Goal: Information Seeking & Learning: Find specific fact

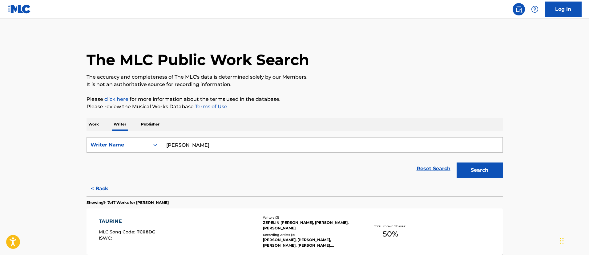
scroll to position [46, 0]
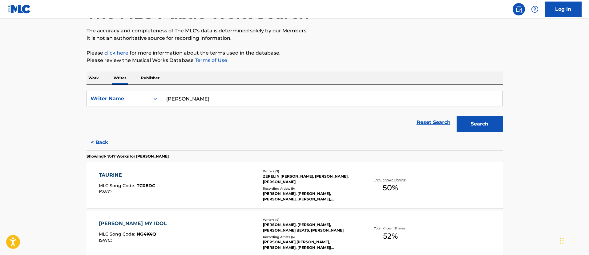
click at [94, 79] on p "Work" at bounding box center [94, 77] width 14 height 13
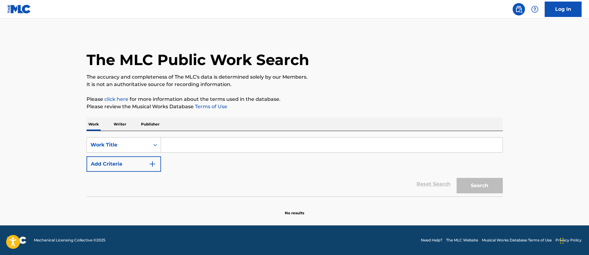
click at [183, 143] on input "Search Form" at bounding box center [332, 144] width 342 height 15
paste input "SHAKE THAT"
type input "SHAKE THAT"
click at [470, 183] on button "Search" at bounding box center [480, 185] width 46 height 15
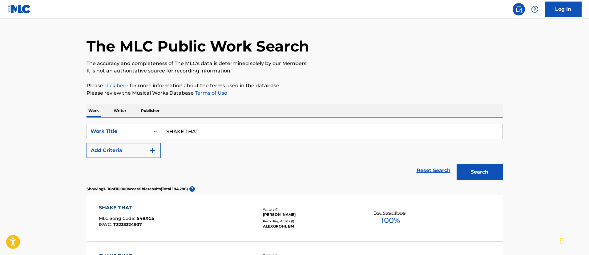
scroll to position [106, 0]
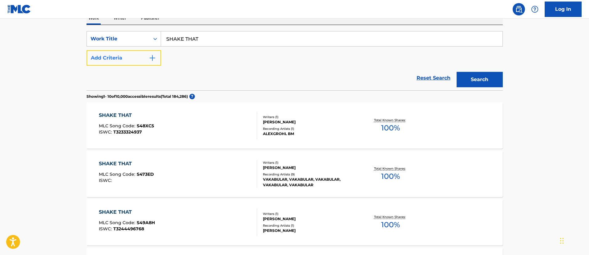
click at [118, 56] on button "Add Criteria" at bounding box center [124, 57] width 75 height 15
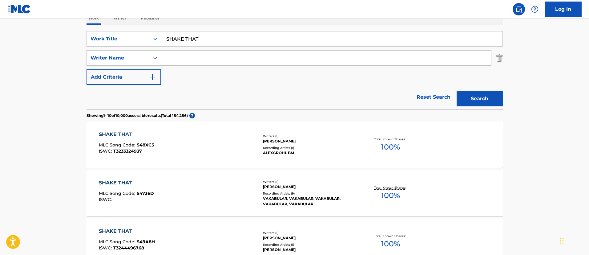
click at [188, 57] on input "Search Form" at bounding box center [326, 58] width 330 height 15
click at [457, 91] on button "Search" at bounding box center [480, 98] width 46 height 15
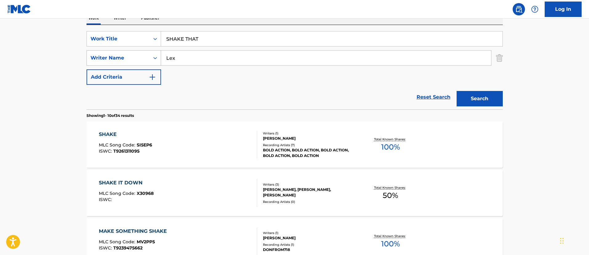
drag, startPoint x: 191, startPoint y: 61, endPoint x: 159, endPoint y: 52, distance: 33.7
click at [155, 51] on div "SearchWithCriteria3ed59bb5-c7f5-4698-a87d-1a51a650abc2 Writer Name Lex" at bounding box center [295, 57] width 417 height 15
paste input "Lex Bratcher, rytalfo"
drag, startPoint x: 199, startPoint y: 56, endPoint x: 248, endPoint y: 55, distance: 49.6
click at [248, 55] on input "Lex Bratcher, rytalfo" at bounding box center [326, 58] width 330 height 15
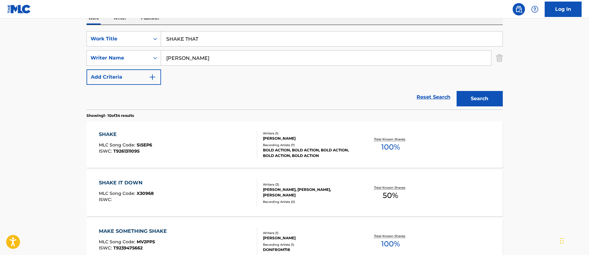
click at [457, 91] on button "Search" at bounding box center [480, 98] width 46 height 15
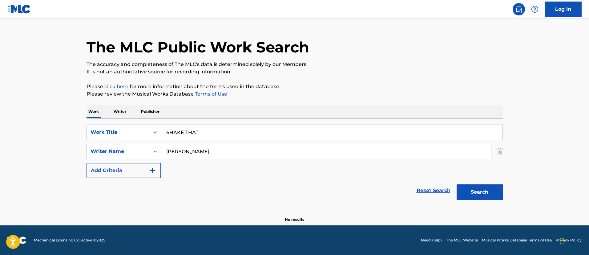
scroll to position [13, 0]
drag, startPoint x: 179, startPoint y: 149, endPoint x: 137, endPoint y: 145, distance: 42.1
click at [154, 152] on div "SearchWithCriteria3ed59bb5-c7f5-4698-a87d-1a51a650abc2 Writer Name Lex Bratcher" at bounding box center [295, 151] width 417 height 15
type input "Bratcher"
click at [457, 184] on button "Search" at bounding box center [480, 191] width 46 height 15
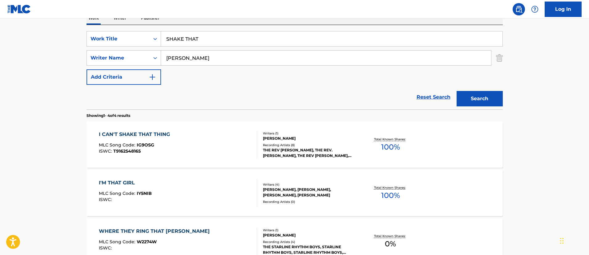
scroll to position [60, 0]
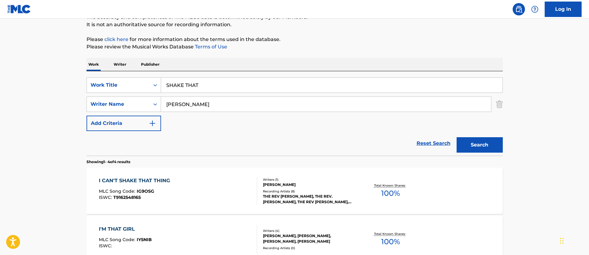
click at [205, 103] on input "Bratcher" at bounding box center [326, 104] width 330 height 15
drag, startPoint x: 217, startPoint y: 84, endPoint x: 137, endPoint y: 80, distance: 79.6
click at [137, 80] on div "SearchWithCriteria87bcebf1-37db-4f48-b658-2a35d9f53432 Work Title SHAKE THAT" at bounding box center [295, 84] width 417 height 15
type input "Smash"
click at [457, 137] on button "Search" at bounding box center [480, 144] width 46 height 15
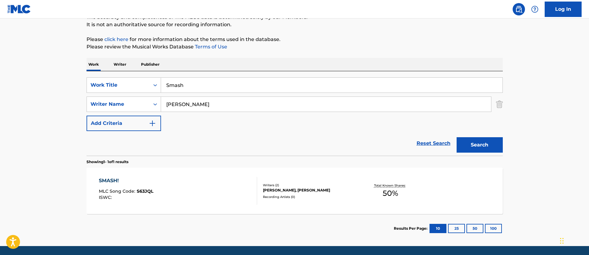
click at [190, 195] on div "SMASH! MLC Song Code : S63JQL ISWC :" at bounding box center [178, 191] width 158 height 28
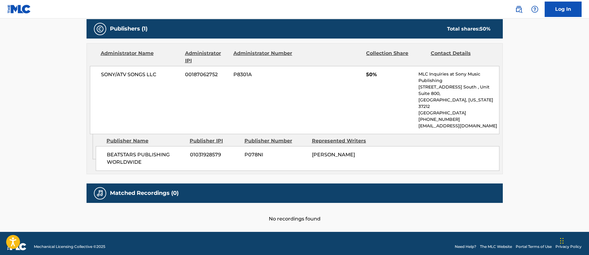
scroll to position [181, 0]
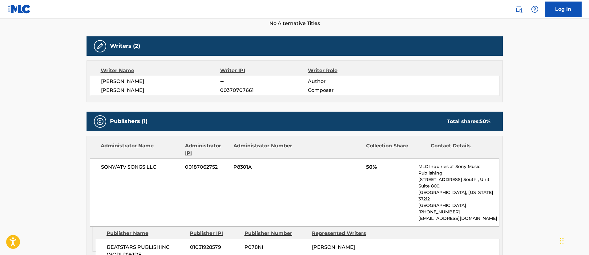
drag, startPoint x: 152, startPoint y: 80, endPoint x: 92, endPoint y: 80, distance: 59.5
click at [92, 80] on div "ALEXIS BRATCHER -- Author DEBOR MARTTILA 00370707661 Composer" at bounding box center [295, 86] width 410 height 20
copy span "[PERSON_NAME]"
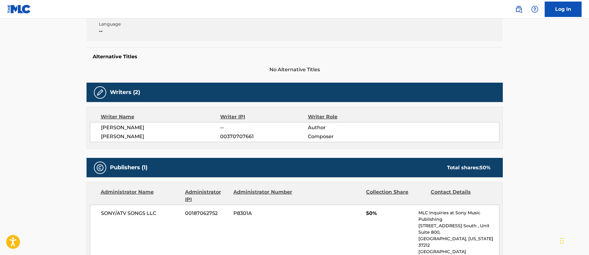
scroll to position [0, 0]
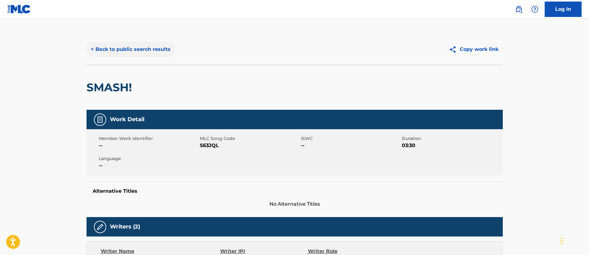
click at [109, 44] on button "< Back to public search results" at bounding box center [131, 49] width 88 height 15
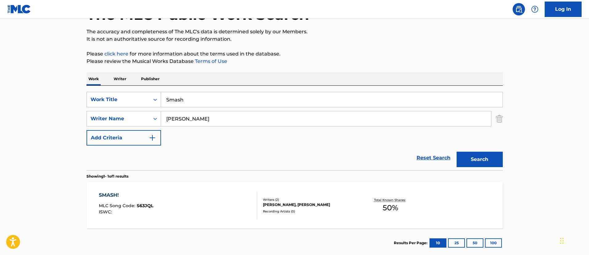
drag, startPoint x: 226, startPoint y: 94, endPoint x: 137, endPoint y: 81, distance: 90.6
click at [137, 94] on div "SearchWithCriteria87bcebf1-37db-4f48-b658-2a35d9f53432 Work Title Smash" at bounding box center [295, 99] width 417 height 15
type input "NICE"
click at [457, 152] on button "Search" at bounding box center [480, 159] width 46 height 15
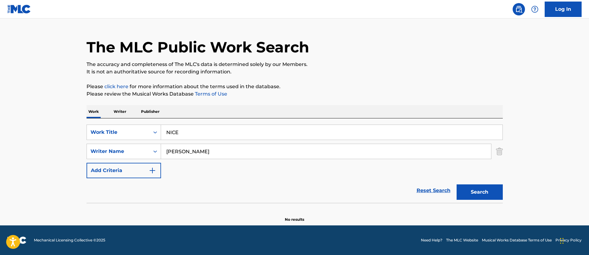
scroll to position [13, 0]
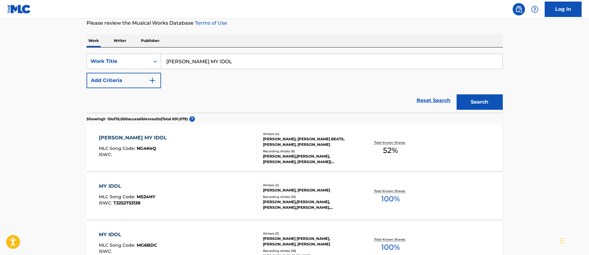
scroll to position [37, 0]
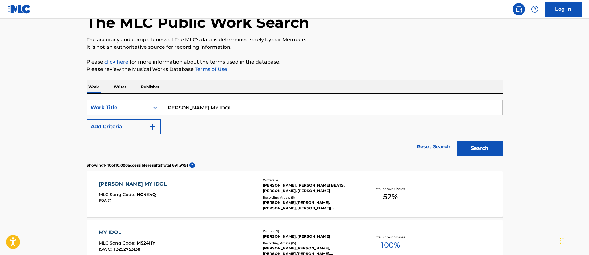
drag, startPoint x: 224, startPoint y: 107, endPoint x: 140, endPoint y: 104, distance: 83.6
click at [140, 104] on div "SearchWithCriteria4f38c18d-7d4c-4e15-aed0-fdac7ed3d85a Work Title NINA MY IDOL" at bounding box center [295, 107] width 417 height 15
type input "Laugh to the bank"
click at [457, 141] on button "Search" at bounding box center [480, 148] width 46 height 15
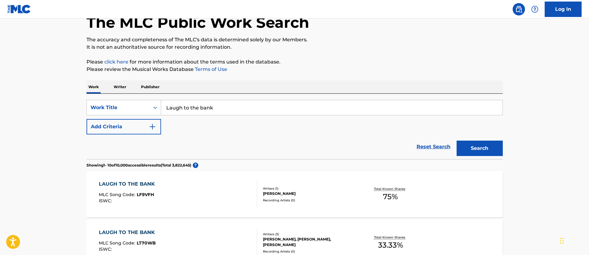
scroll to position [130, 0]
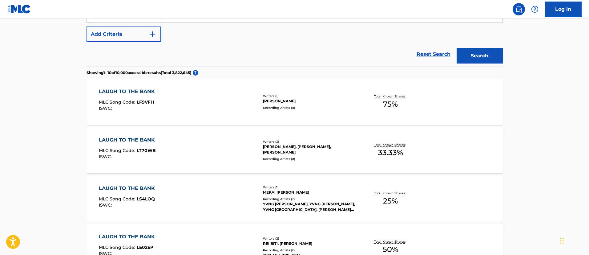
click at [147, 145] on div "LAUGH TO THE BANK MLC Song Code : LT70WB ISWC :" at bounding box center [128, 150] width 59 height 28
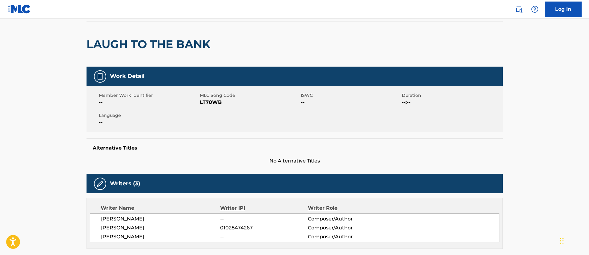
scroll to position [182, 0]
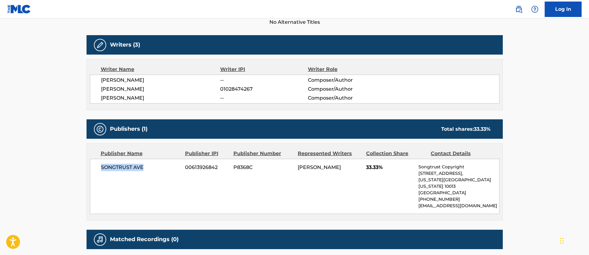
drag, startPoint x: 152, startPoint y: 167, endPoint x: 100, endPoint y: 167, distance: 52.1
click at [100, 167] on div "SONGTRUST AVE 00613926842 P8368C [PERSON_NAME] 33.33% Songtrust Copyright [STRE…" at bounding box center [295, 186] width 410 height 55
copy span "SONGTRUST AVE"
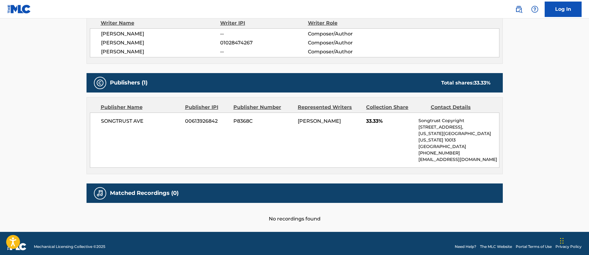
click at [248, 149] on div "SONGTRUST AVE 00613926842 P8368C [PERSON_NAME] 33.33% Songtrust Copyright [STRE…" at bounding box center [295, 139] width 410 height 55
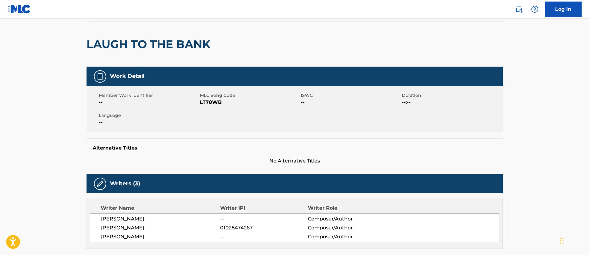
scroll to position [0, 0]
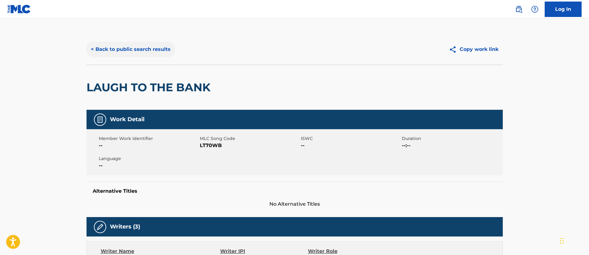
click at [143, 51] on button "< Back to public search results" at bounding box center [131, 49] width 88 height 15
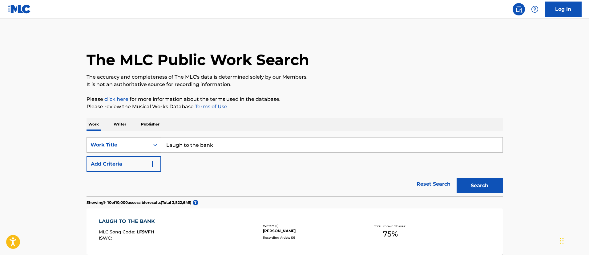
drag, startPoint x: 239, startPoint y: 141, endPoint x: 138, endPoint y: 140, distance: 100.8
click at [138, 140] on div "SearchWithCriteria4f38c18d-7d4c-4e15-aed0-fdac7ed3d85a Work Title Laugh to the …" at bounding box center [295, 144] width 417 height 15
type input "Hoodadare"
click at [457, 178] on button "Search" at bounding box center [480, 185] width 46 height 15
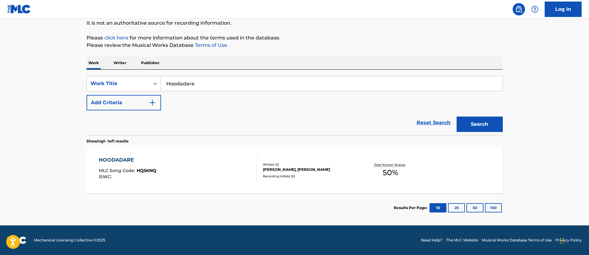
click at [154, 160] on div "HOODADARE" at bounding box center [128, 159] width 58 height 7
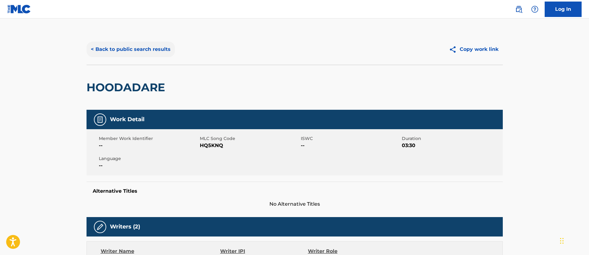
click at [129, 48] on button "< Back to public search results" at bounding box center [131, 49] width 88 height 15
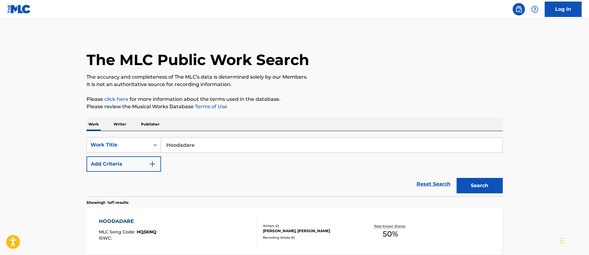
scroll to position [45, 0]
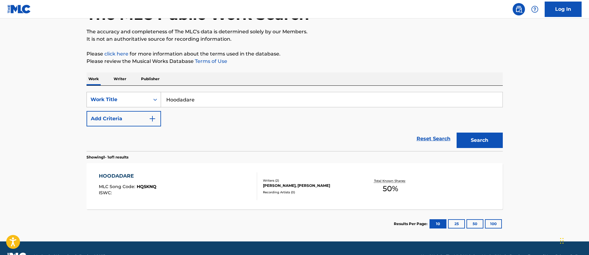
drag, startPoint x: 221, startPoint y: 97, endPoint x: 121, endPoint y: 96, distance: 99.8
click at [121, 96] on div "SearchWithCriteria4f38c18d-7d4c-4e15-aed0-fdac7ed3d85a Work Title Hoodadare" at bounding box center [295, 99] width 417 height 15
type input "Smash!"
click at [457, 133] on button "Search" at bounding box center [480, 140] width 46 height 15
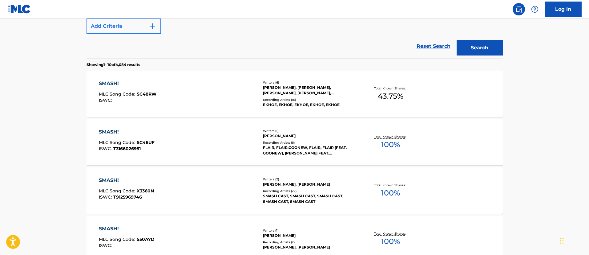
scroll to position [92, 0]
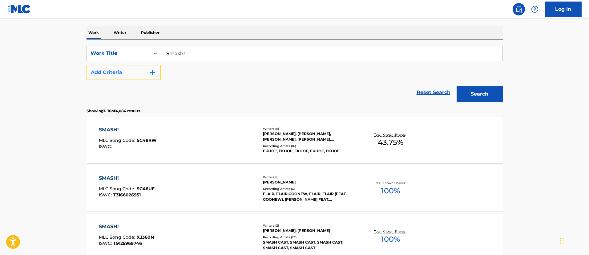
click at [120, 66] on button "Add Criteria" at bounding box center [124, 72] width 75 height 15
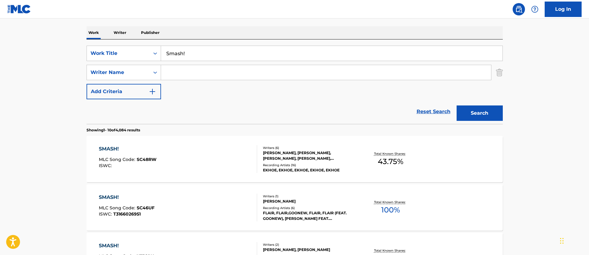
click at [186, 74] on input "Search Form" at bounding box center [326, 72] width 330 height 15
type input "[PERSON_NAME]"
click at [457, 105] on button "Search" at bounding box center [480, 112] width 46 height 15
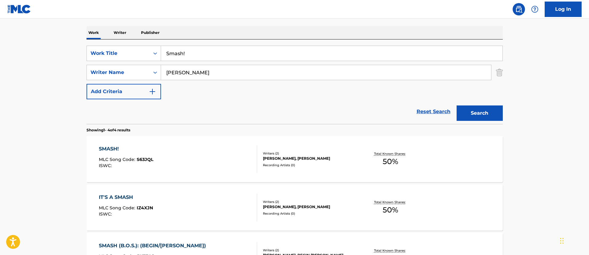
click at [297, 153] on div "Writers ( 2 )" at bounding box center [309, 153] width 93 height 5
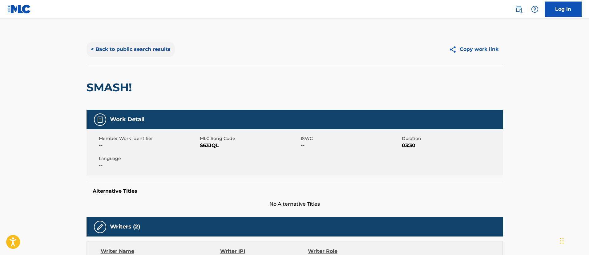
click at [140, 46] on button "< Back to public search results" at bounding box center [131, 49] width 88 height 15
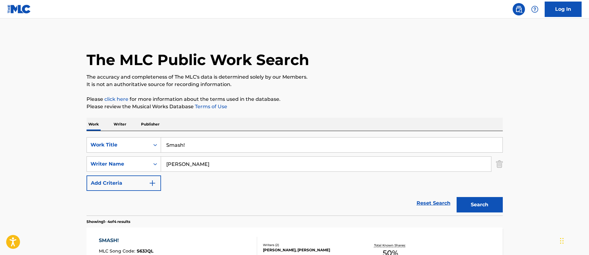
scroll to position [92, 0]
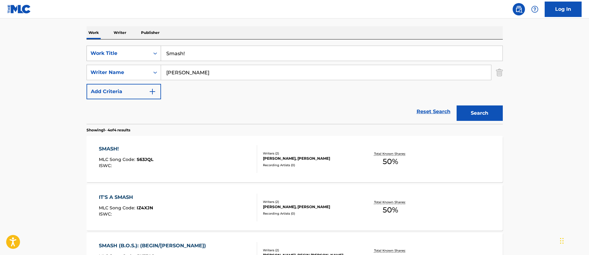
drag, startPoint x: 205, startPoint y: 54, endPoint x: 145, endPoint y: 53, distance: 60.1
click at [145, 53] on div "SearchWithCriteria4f38c18d-7d4c-4e15-aed0-fdac7ed3d85a Work Title Smash!" at bounding box center [295, 53] width 417 height 15
type input "Nice"
click at [457, 105] on button "Search" at bounding box center [480, 112] width 46 height 15
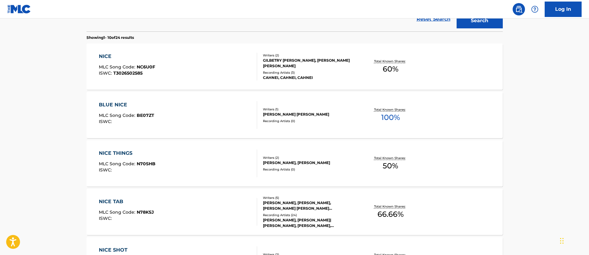
scroll to position [45, 0]
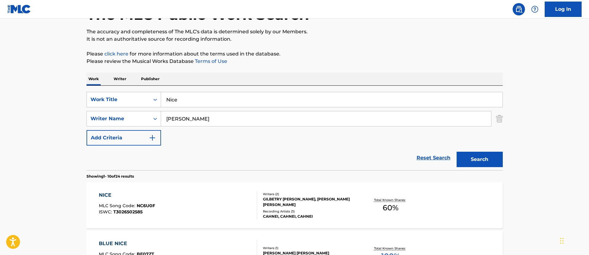
click at [200, 116] on input "[PERSON_NAME]" at bounding box center [326, 118] width 330 height 15
click at [457, 152] on button "Search" at bounding box center [480, 159] width 46 height 15
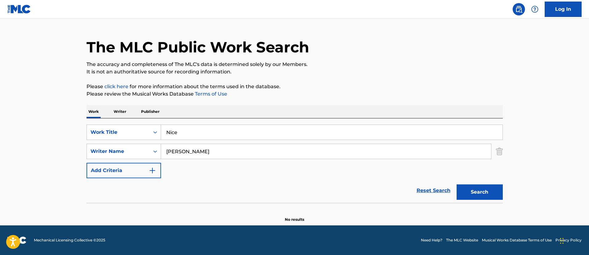
scroll to position [13, 0]
type input "[PERSON_NAME]"
click at [457, 184] on button "Search" at bounding box center [480, 191] width 46 height 15
drag, startPoint x: 198, startPoint y: 134, endPoint x: 148, endPoint y: 133, distance: 49.3
click at [150, 133] on div "SearchWithCriteria4f38c18d-7d4c-4e15-aed0-fdac7ed3d85a Work Title Nice" at bounding box center [295, 131] width 417 height 15
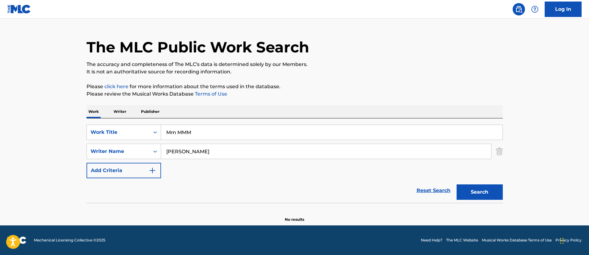
type input "Mm MMM"
drag, startPoint x: 237, startPoint y: 154, endPoint x: 122, endPoint y: 146, distance: 115.2
click at [122, 146] on div "SearchWithCriteria2349eb14-ef4f-44a3-ab93-26c66e2ed730 Writer Name [PERSON_NAME]" at bounding box center [295, 151] width 417 height 15
type input "[PERSON_NAME]"
click at [457, 184] on button "Search" at bounding box center [480, 191] width 46 height 15
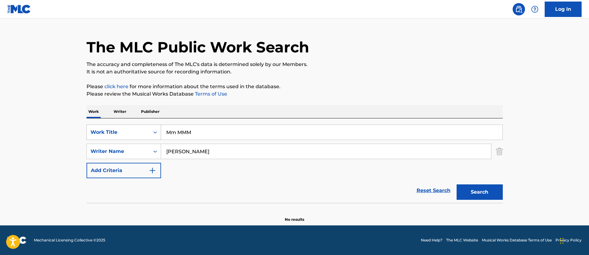
drag, startPoint x: 218, startPoint y: 133, endPoint x: 143, endPoint y: 132, distance: 75.2
click at [143, 132] on div "SearchWithCriteria4f38c18d-7d4c-4e15-aed0-fdac7ed3d85a Work Title Mm MMM" at bounding box center [295, 131] width 417 height 15
type input "I am getting paid"
click at [457, 184] on button "Search" at bounding box center [480, 191] width 46 height 15
drag, startPoint x: 199, startPoint y: 152, endPoint x: 147, endPoint y: 152, distance: 52.4
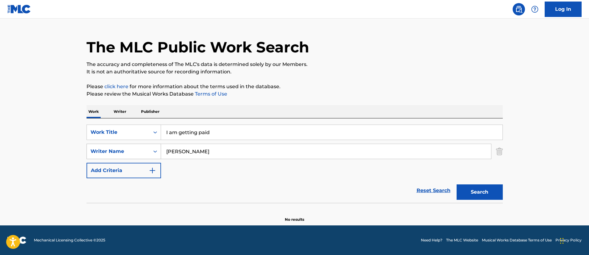
click at [147, 152] on div "SearchWithCriteria2349eb14-ef4f-44a3-ab93-26c66e2ed730 Writer Name [PERSON_NAME]" at bounding box center [295, 151] width 417 height 15
click at [457, 184] on button "Search" at bounding box center [480, 191] width 46 height 15
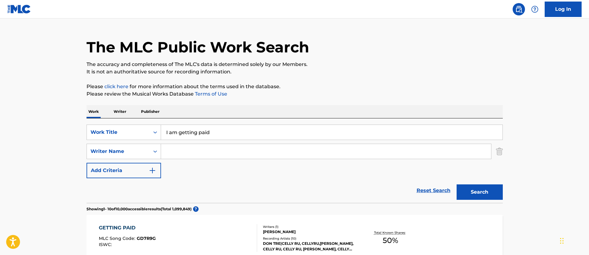
drag, startPoint x: 242, startPoint y: 128, endPoint x: 102, endPoint y: 121, distance: 139.8
click at [102, 121] on div "SearchWithCriteria4f38c18d-7d4c-4e15-aed0-fdac7ed3d85a Work Title I am getting …" at bounding box center [295, 160] width 417 height 84
click at [457, 184] on button "Search" at bounding box center [480, 191] width 46 height 15
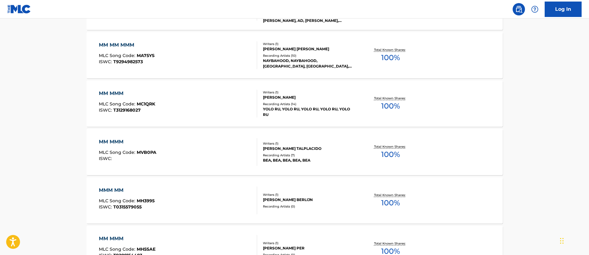
scroll to position [105, 0]
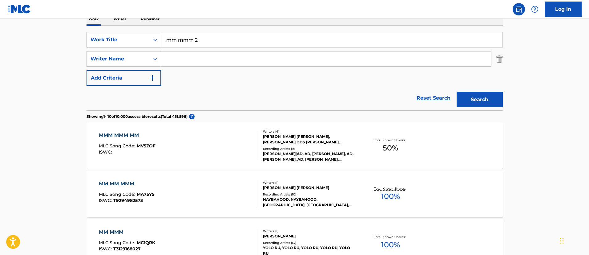
drag, startPoint x: 222, startPoint y: 42, endPoint x: 100, endPoint y: 44, distance: 122.4
click at [104, 44] on div "SearchWithCriteria4f38c18d-7d4c-4e15-aed0-fdac7ed3d85a Work Title mm mmm 2" at bounding box center [295, 39] width 417 height 15
type input "type shit"
click at [457, 92] on button "Search" at bounding box center [480, 99] width 46 height 15
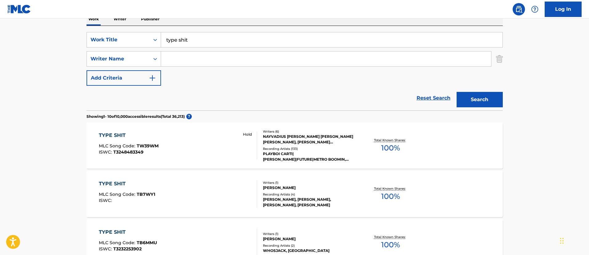
click at [129, 132] on div "TYPE SHIT" at bounding box center [129, 135] width 60 height 7
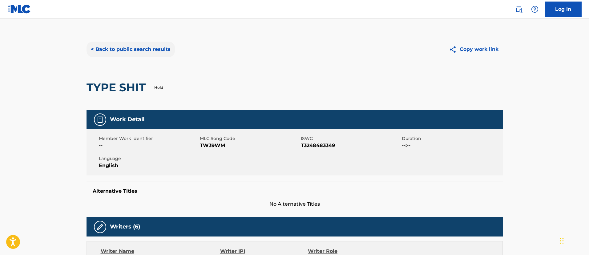
click at [105, 50] on button "< Back to public search results" at bounding box center [131, 49] width 88 height 15
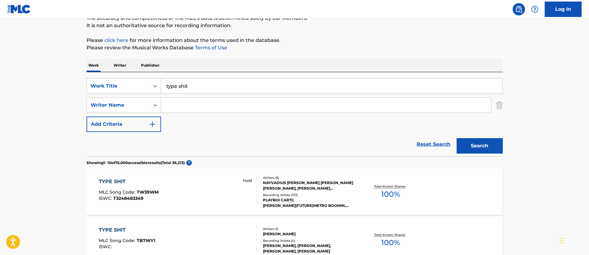
scroll to position [105, 0]
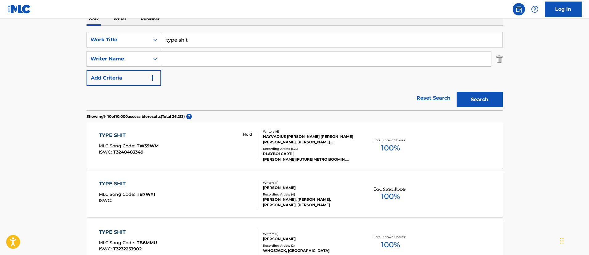
click at [200, 56] on input "Search Form" at bounding box center [326, 58] width 330 height 15
paste input "Erykah Officer"
type input "Erykah Officer"
drag, startPoint x: 215, startPoint y: 41, endPoint x: 133, endPoint y: 39, distance: 82.0
click at [137, 38] on div "SearchWithCriteria4f38c18d-7d4c-4e15-aed0-fdac7ed3d85a Work Title type shit" at bounding box center [295, 39] width 417 height 15
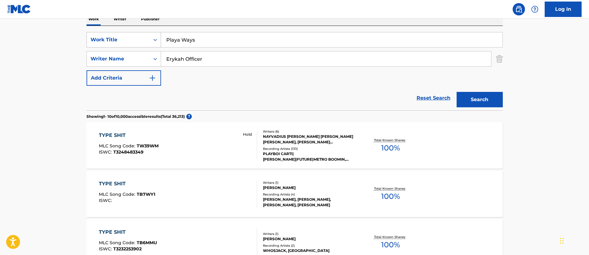
click at [457, 92] on button "Search" at bounding box center [480, 99] width 46 height 15
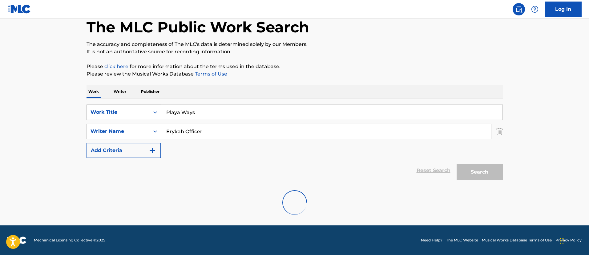
scroll to position [13, 0]
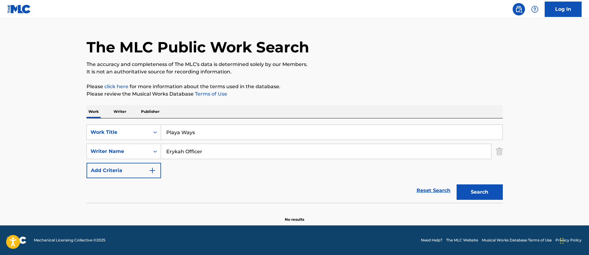
drag, startPoint x: 219, startPoint y: 154, endPoint x: 145, endPoint y: 142, distance: 75.1
click at [145, 142] on div "SearchWithCriteria4f38c18d-7d4c-4e15-aed0-fdac7ed3d85a Work Title Playa Ways Se…" at bounding box center [295, 151] width 417 height 54
click at [217, 150] on input "Erykah Officer" at bounding box center [326, 151] width 330 height 15
drag, startPoint x: 218, startPoint y: 133, endPoint x: 153, endPoint y: 125, distance: 65.5
click at [154, 126] on div "SearchWithCriteria4f38c18d-7d4c-4e15-aed0-fdac7ed3d85a Work Title Playa Ways" at bounding box center [295, 131] width 417 height 15
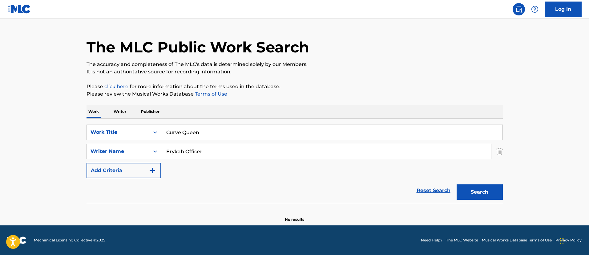
type input "Curve Queen"
click at [457, 184] on button "Search" at bounding box center [480, 191] width 46 height 15
drag, startPoint x: 214, startPoint y: 150, endPoint x: 145, endPoint y: 148, distance: 68.2
click at [145, 148] on div "SearchWithCriteria2349eb14-ef4f-44a3-ab93-26c66e2ed730 Writer Name [PERSON_NAME…" at bounding box center [295, 151] width 417 height 15
click at [120, 110] on p "Writer" at bounding box center [120, 111] width 16 height 13
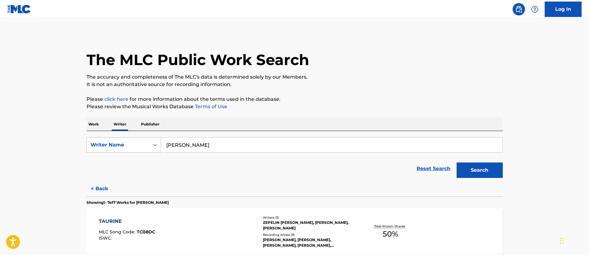
drag, startPoint x: 220, startPoint y: 145, endPoint x: 133, endPoint y: 141, distance: 86.7
click at [133, 141] on div "SearchWithCriteriad9cfe2a4-3f0b-4819-8af7-7de0c1bc518c Writer Name [PERSON_NAME]" at bounding box center [295, 144] width 417 height 15
paste input "Erykah Officer"
drag, startPoint x: 186, startPoint y: 143, endPoint x: 245, endPoint y: 143, distance: 59.8
click at [254, 147] on input "Erykah Officer" at bounding box center [332, 144] width 342 height 15
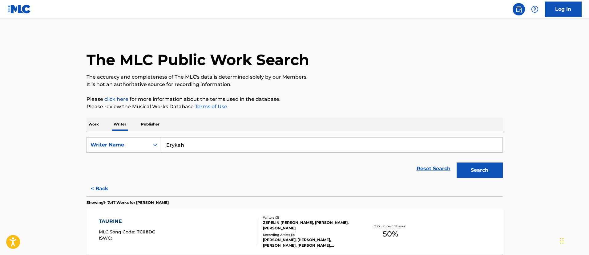
type input "Erykah"
click at [457, 162] on button "Search" at bounding box center [480, 169] width 46 height 15
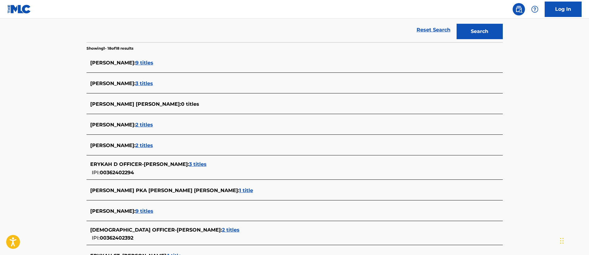
scroll to position [185, 0]
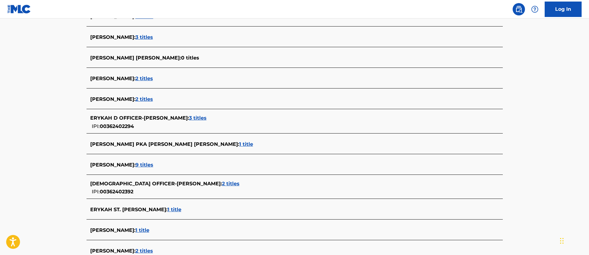
click at [222, 182] on span "2 titles" at bounding box center [231, 184] width 18 height 6
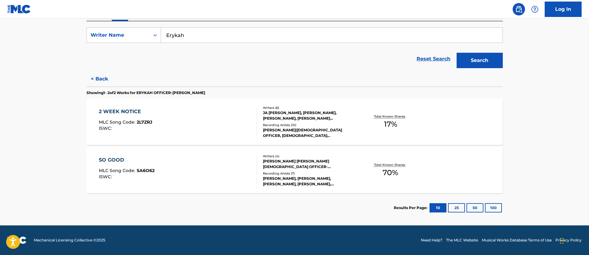
scroll to position [17, 0]
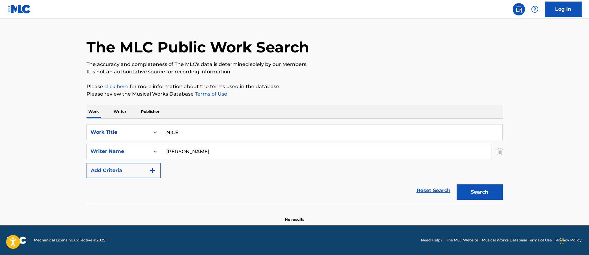
scroll to position [13, 0]
click at [125, 111] on p "Writer" at bounding box center [120, 111] width 16 height 13
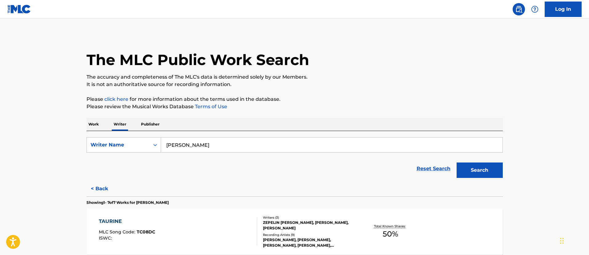
drag, startPoint x: 230, startPoint y: 143, endPoint x: 154, endPoint y: 137, distance: 76.4
click at [154, 137] on div "SearchWithCriteriacfd0b82d-6f0b-4133-8fc5-db1ffc4a86d0 Writer Name ALEXIS BRATC…" at bounding box center [295, 156] width 417 height 50
paste input "Erykah Officer"
click at [481, 170] on button "Search" at bounding box center [480, 169] width 46 height 15
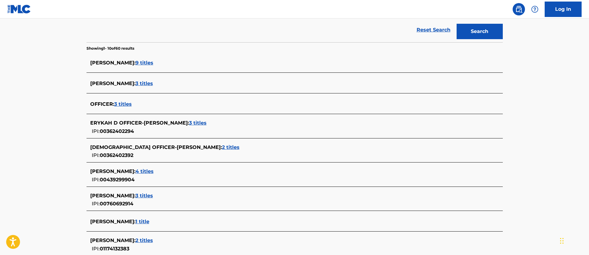
scroll to position [92, 0]
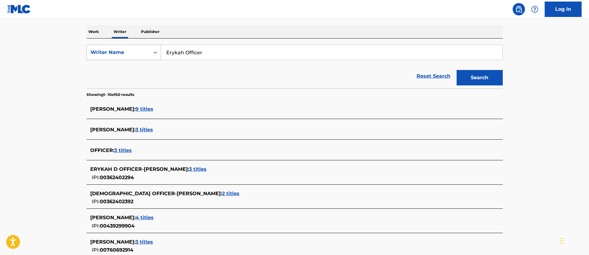
drag, startPoint x: 214, startPoint y: 50, endPoint x: 156, endPoint y: 51, distance: 58.6
click at [156, 51] on div "SearchWithCriteriacfd0b82d-6f0b-4133-8fc5-db1ffc4a86d0 Writer Name Erykah Offic…" at bounding box center [295, 52] width 417 height 15
click at [457, 70] on button "Search" at bounding box center [480, 77] width 46 height 15
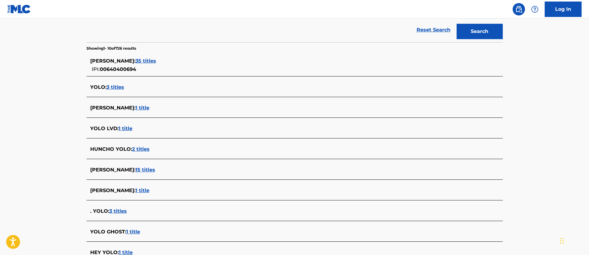
scroll to position [46, 0]
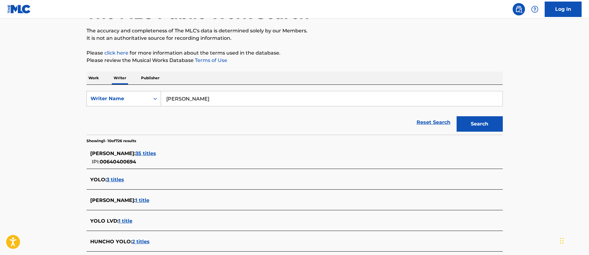
drag, startPoint x: 198, startPoint y: 101, endPoint x: 147, endPoint y: 96, distance: 51.1
click at [145, 95] on div "SearchWithCriteriacfd0b82d-6f0b-4133-8fc5-db1ffc4a86d0 Writer Name Yolo Ru" at bounding box center [295, 98] width 417 height 15
paste input "Erykah Officer"
type input "Erykah Officer"
click at [479, 119] on button "Search" at bounding box center [480, 123] width 46 height 15
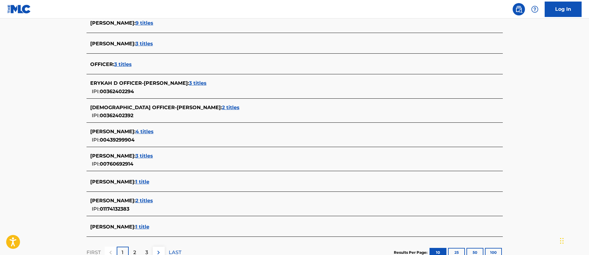
scroll to position [86, 0]
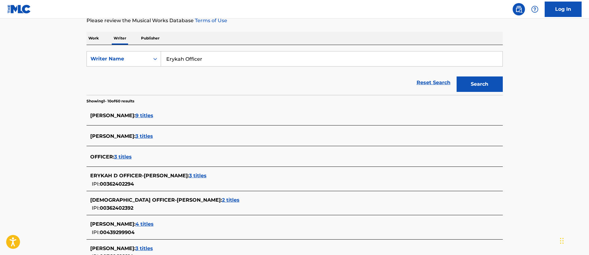
click at [249, 58] on input "Erykah Officer" at bounding box center [332, 58] width 342 height 15
click at [189, 173] on span "3 titles" at bounding box center [198, 176] width 18 height 6
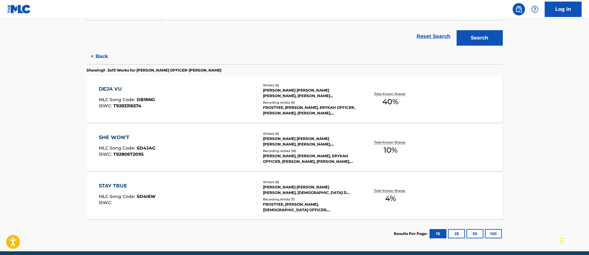
scroll to position [0, 0]
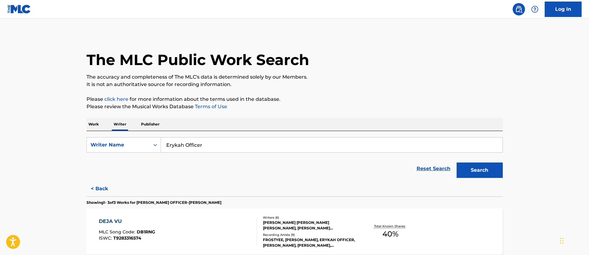
click at [92, 124] on p "Work" at bounding box center [94, 124] width 14 height 13
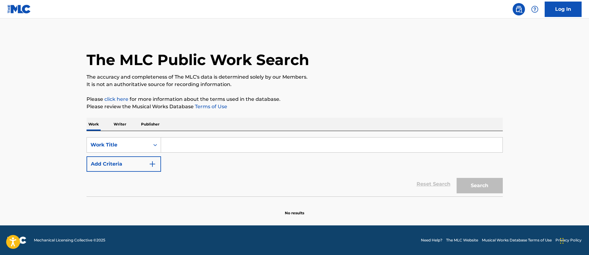
click at [226, 148] on input "Search Form" at bounding box center [332, 144] width 342 height 15
type input "Curve Queen"
click at [457, 178] on button "Search" at bounding box center [480, 185] width 46 height 15
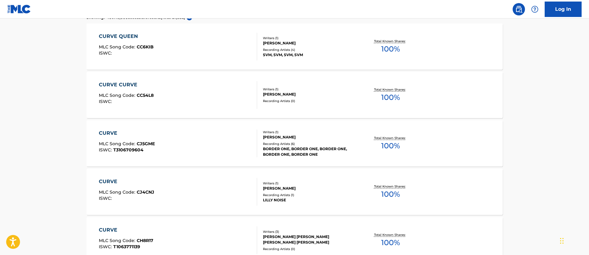
scroll to position [92, 0]
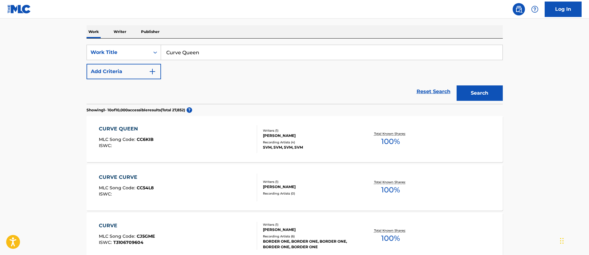
click at [145, 128] on div "CURVE QUEEN" at bounding box center [126, 128] width 55 height 7
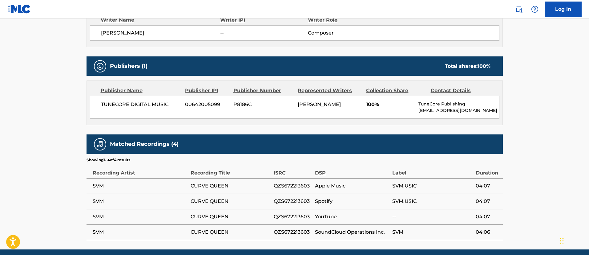
scroll to position [92, 0]
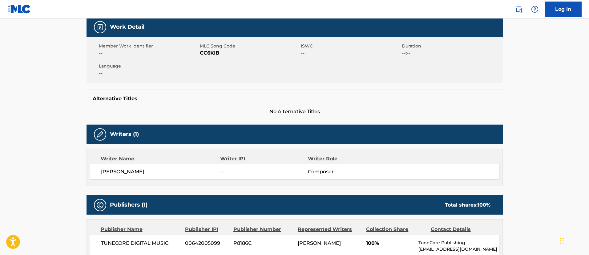
drag, startPoint x: 157, startPoint y: 171, endPoint x: 100, endPoint y: 173, distance: 57.0
click at [100, 173] on div "SAMUEL MCKEEVER -- Composer" at bounding box center [295, 171] width 410 height 15
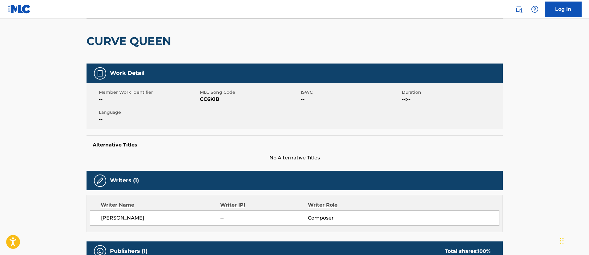
scroll to position [0, 0]
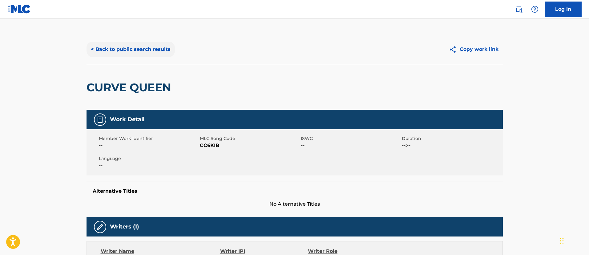
click at [125, 49] on button "< Back to public search results" at bounding box center [131, 49] width 88 height 15
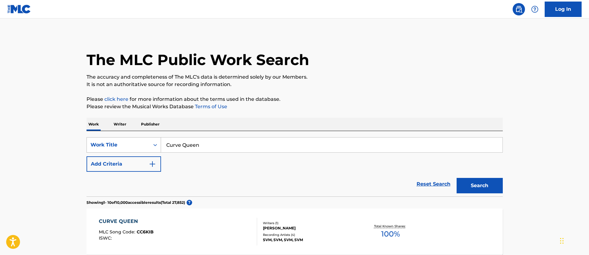
drag, startPoint x: 225, startPoint y: 144, endPoint x: 116, endPoint y: 140, distance: 109.1
click at [118, 143] on div "SearchWithCriteria87bcebf1-37db-4f48-b658-2a35d9f53432 Work Title Curve Queen" at bounding box center [295, 144] width 417 height 15
type input "Please U"
click at [457, 178] on button "Search" at bounding box center [480, 185] width 46 height 15
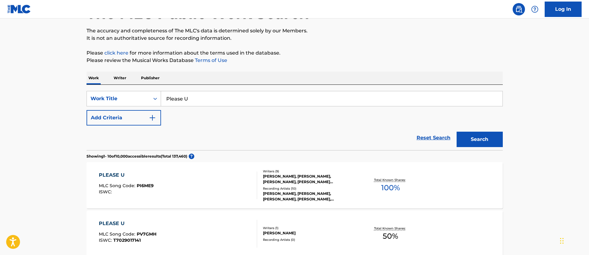
scroll to position [92, 0]
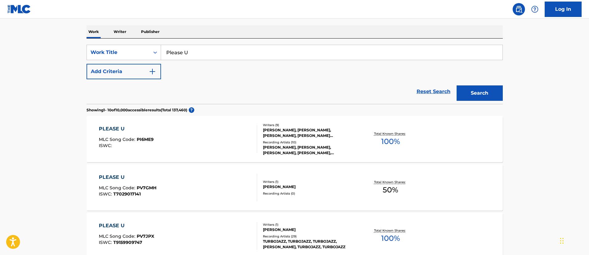
click at [277, 138] on div "ANTHONY PAVEL, OLIVER VAUGHN, USHER RAYMOND, JACKSON LEE MORGAN, LEON CARR, ISA…" at bounding box center [309, 132] width 93 height 11
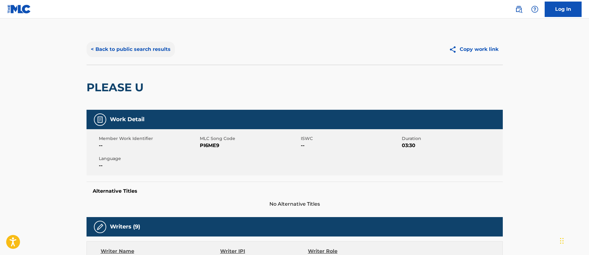
click at [111, 46] on button "< Back to public search results" at bounding box center [131, 49] width 88 height 15
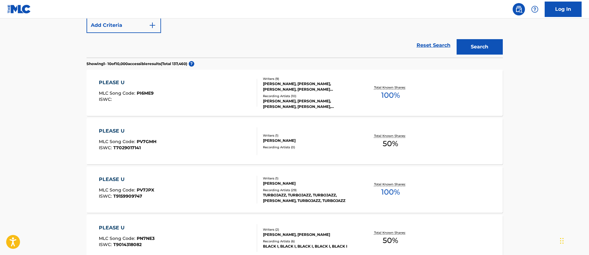
scroll to position [46, 0]
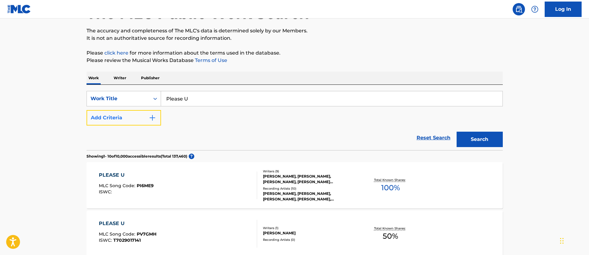
click at [148, 114] on button "Add Criteria" at bounding box center [124, 117] width 75 height 15
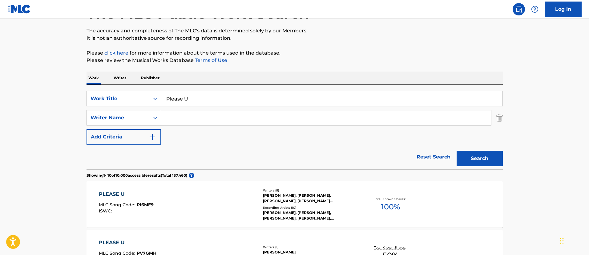
click at [178, 117] on input "Search Form" at bounding box center [326, 117] width 330 height 15
paste input "Erykah"
type input "Erykah"
click at [469, 155] on button "Search" at bounding box center [480, 158] width 46 height 15
